Goal: Transaction & Acquisition: Purchase product/service

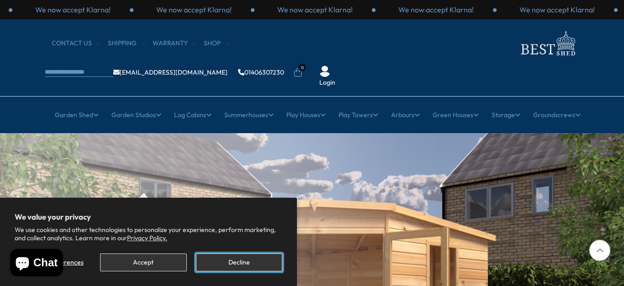
click at [252, 266] on button "Decline" at bounding box center [239, 262] width 86 height 18
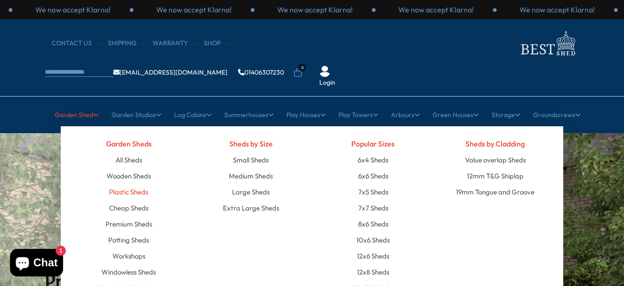
scroll to position [46, 0]
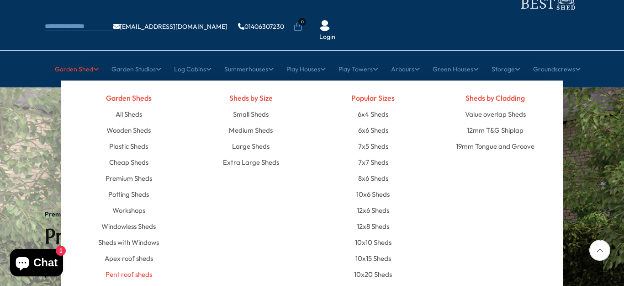
click at [128, 266] on link "Pent roof sheds" at bounding box center [129, 274] width 47 height 16
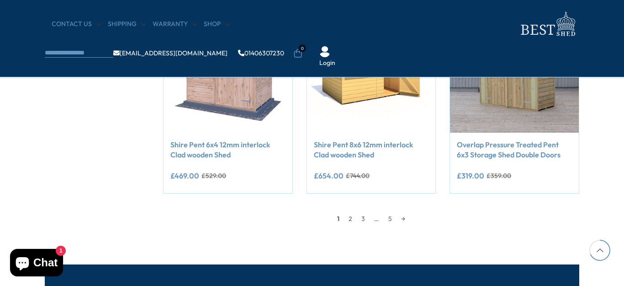
scroll to position [868, 0]
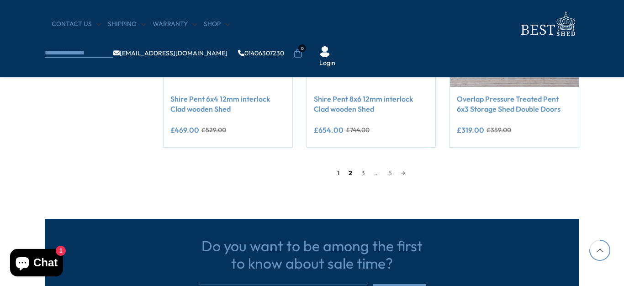
click at [350, 172] on link "2" at bounding box center [350, 173] width 13 height 14
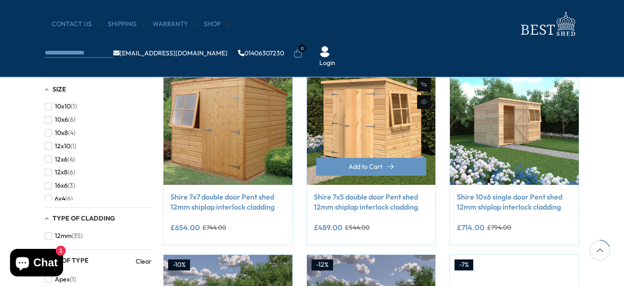
scroll to position [219, 0]
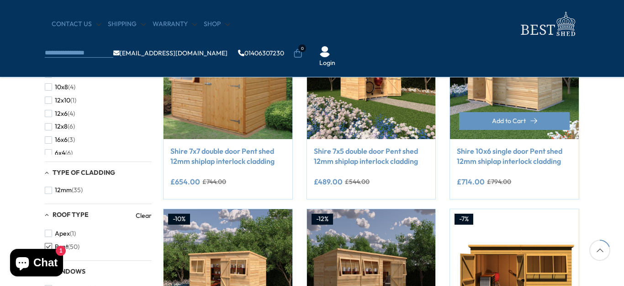
click at [525, 89] on img at bounding box center [514, 74] width 129 height 129
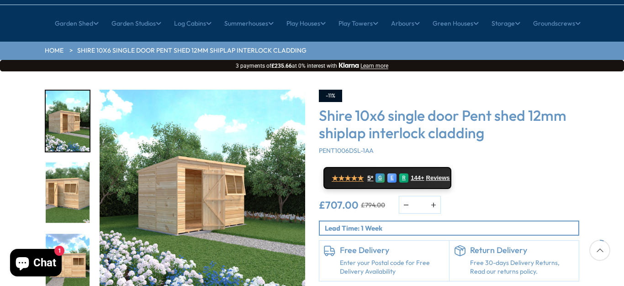
scroll to position [183, 0]
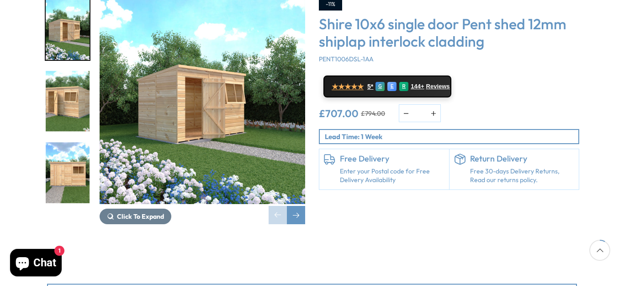
click at [377, 167] on link "Enter your Postal code for Free Delivery Availability" at bounding box center [392, 176] width 105 height 18
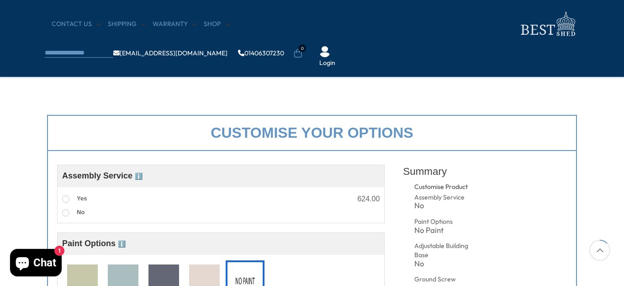
scroll to position [320, 0]
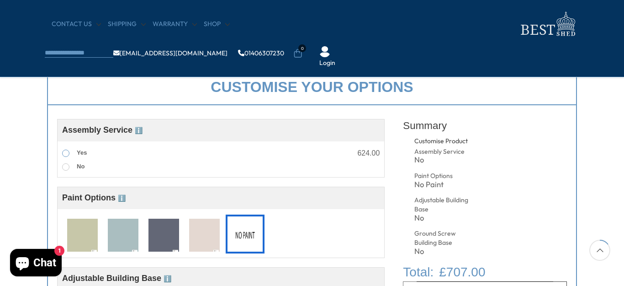
click at [68, 156] on span at bounding box center [65, 152] width 7 height 7
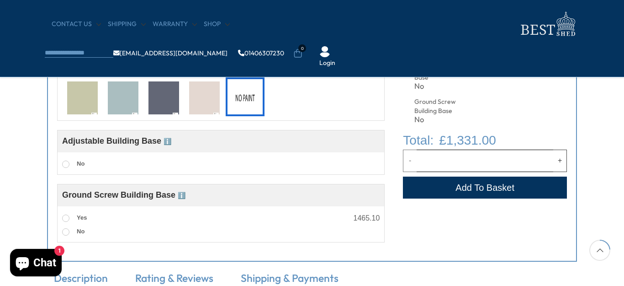
scroll to position [503, 0]
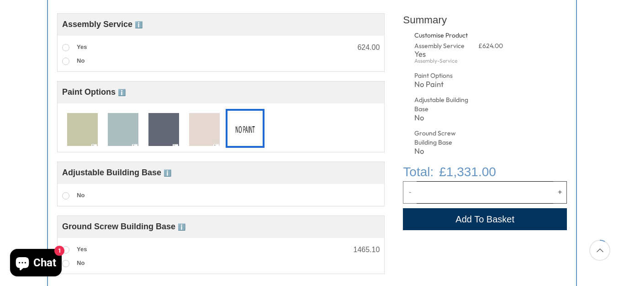
scroll to position [183, 0]
